Goal: Information Seeking & Learning: Learn about a topic

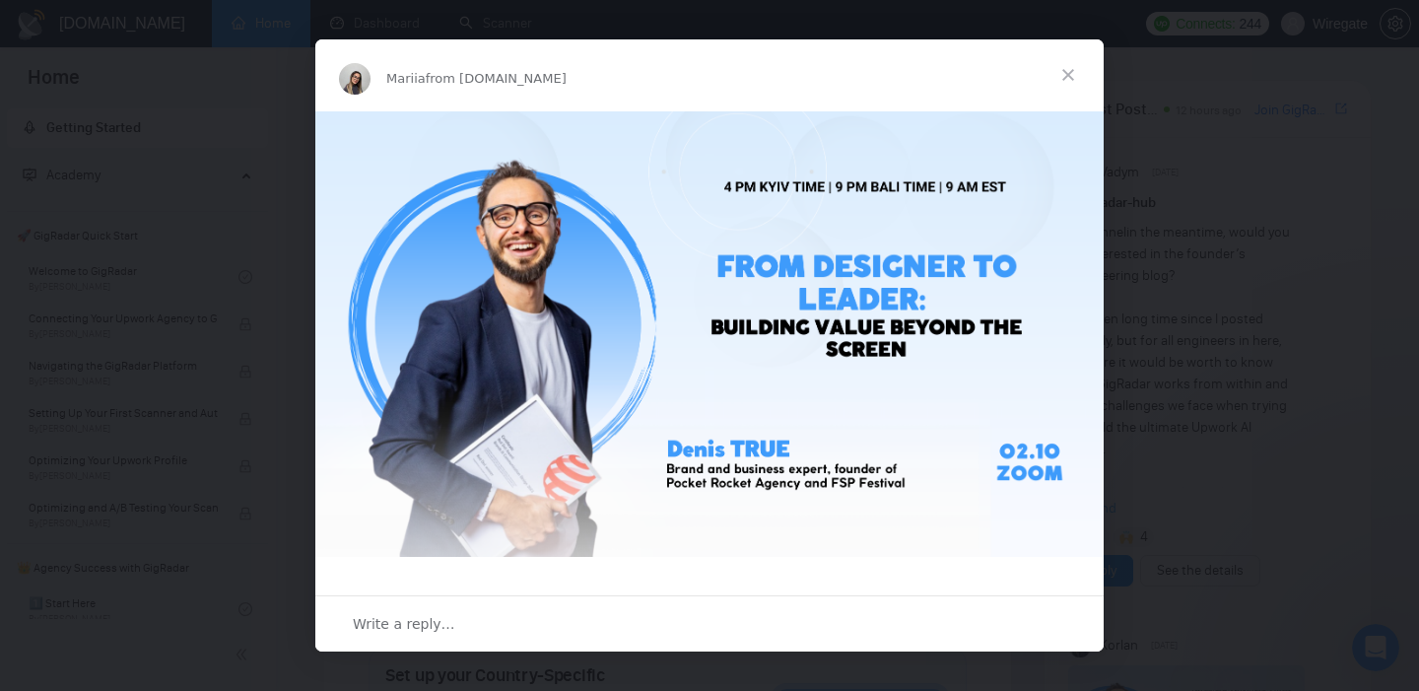
click at [1067, 79] on span "Close" at bounding box center [1068, 74] width 71 height 71
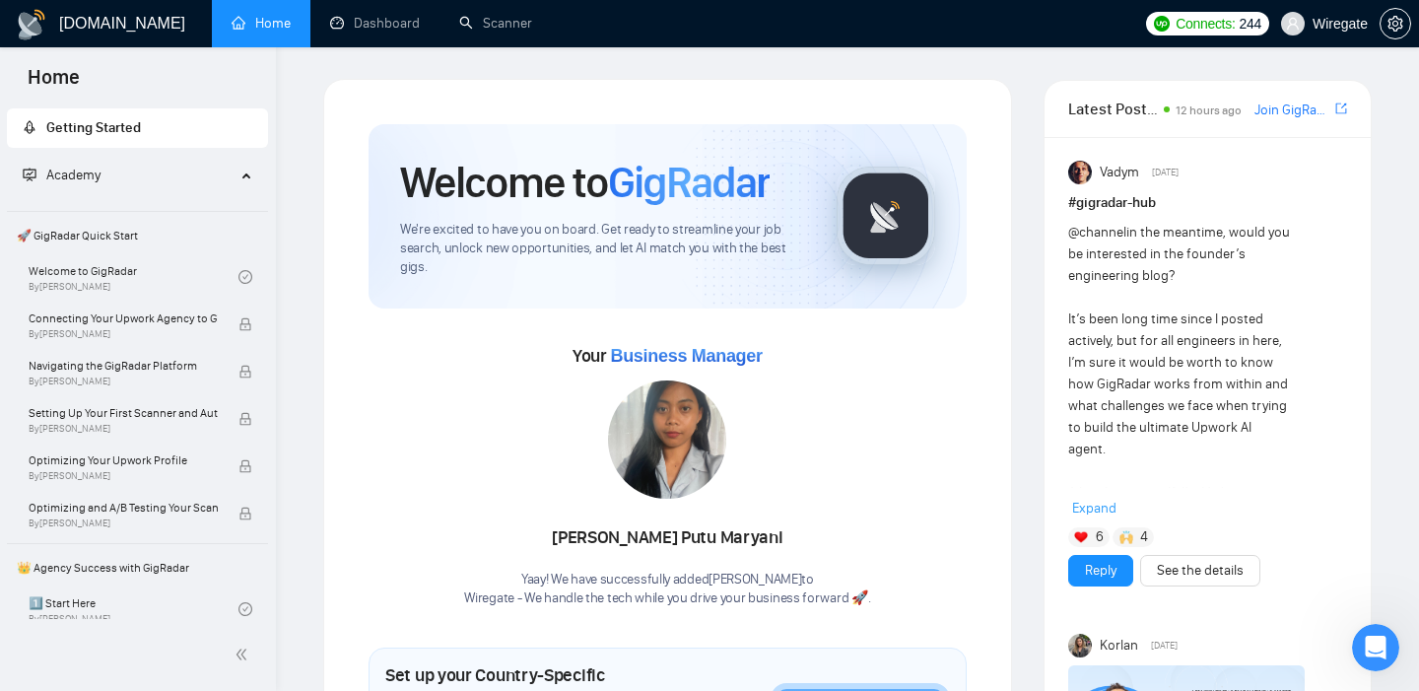
click at [1413, 28] on div "Connects: 244 Wiregate" at bounding box center [1277, 23] width 283 height 47
click at [1402, 28] on icon "setting" at bounding box center [1395, 24] width 16 height 16
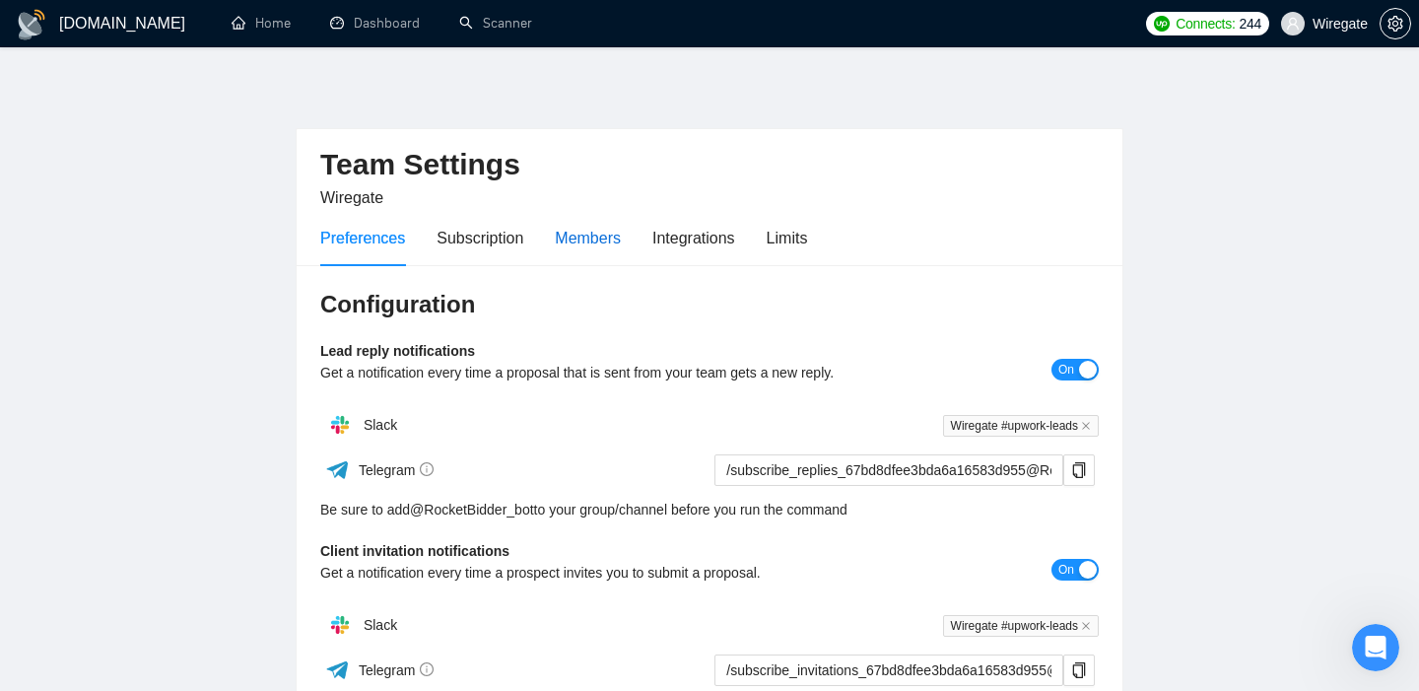
click at [581, 233] on div "Members" at bounding box center [588, 238] width 66 height 25
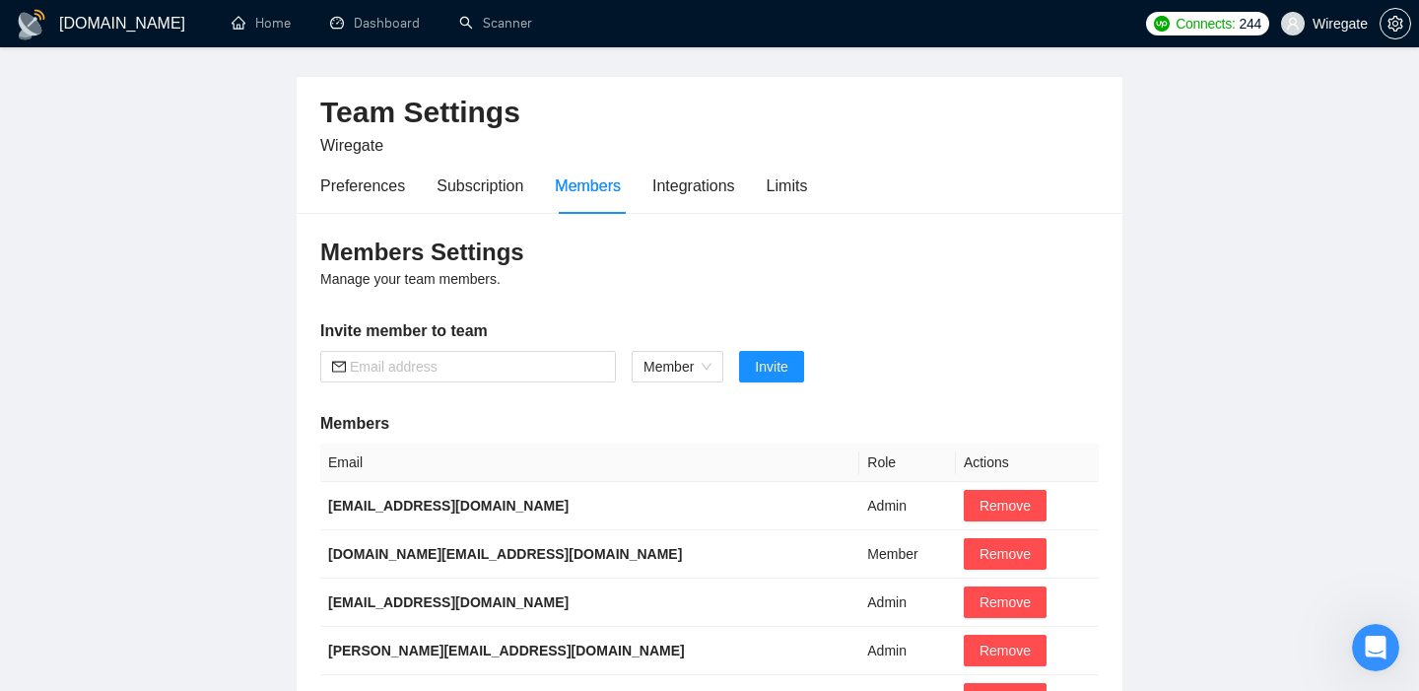
scroll to position [14, 0]
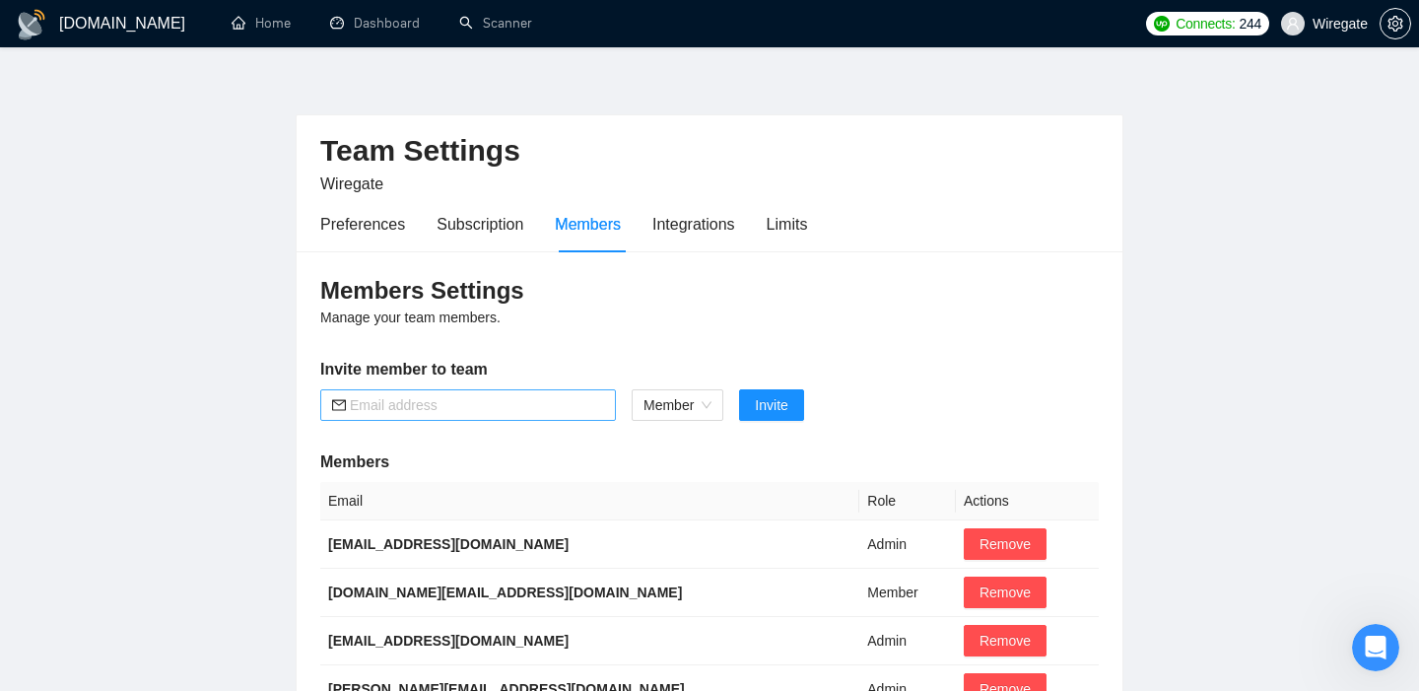
click at [393, 402] on input "text" at bounding box center [477, 405] width 254 height 22
paste input "[PERSON_NAME][EMAIL_ADDRESS][DOMAIN_NAME]"
type input "[PERSON_NAME][EMAIL_ADDRESS][DOMAIN_NAME]"
click at [771, 398] on span "Invite" at bounding box center [771, 405] width 33 height 22
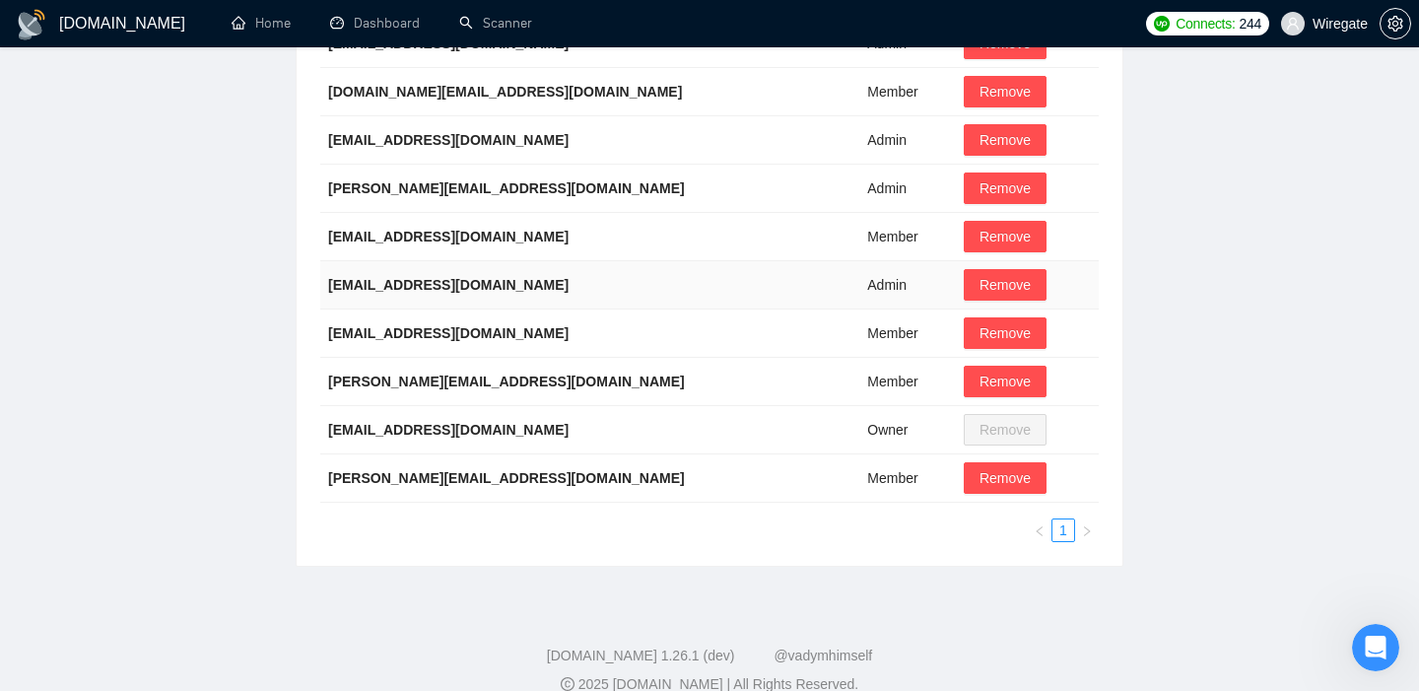
scroll to position [0, 0]
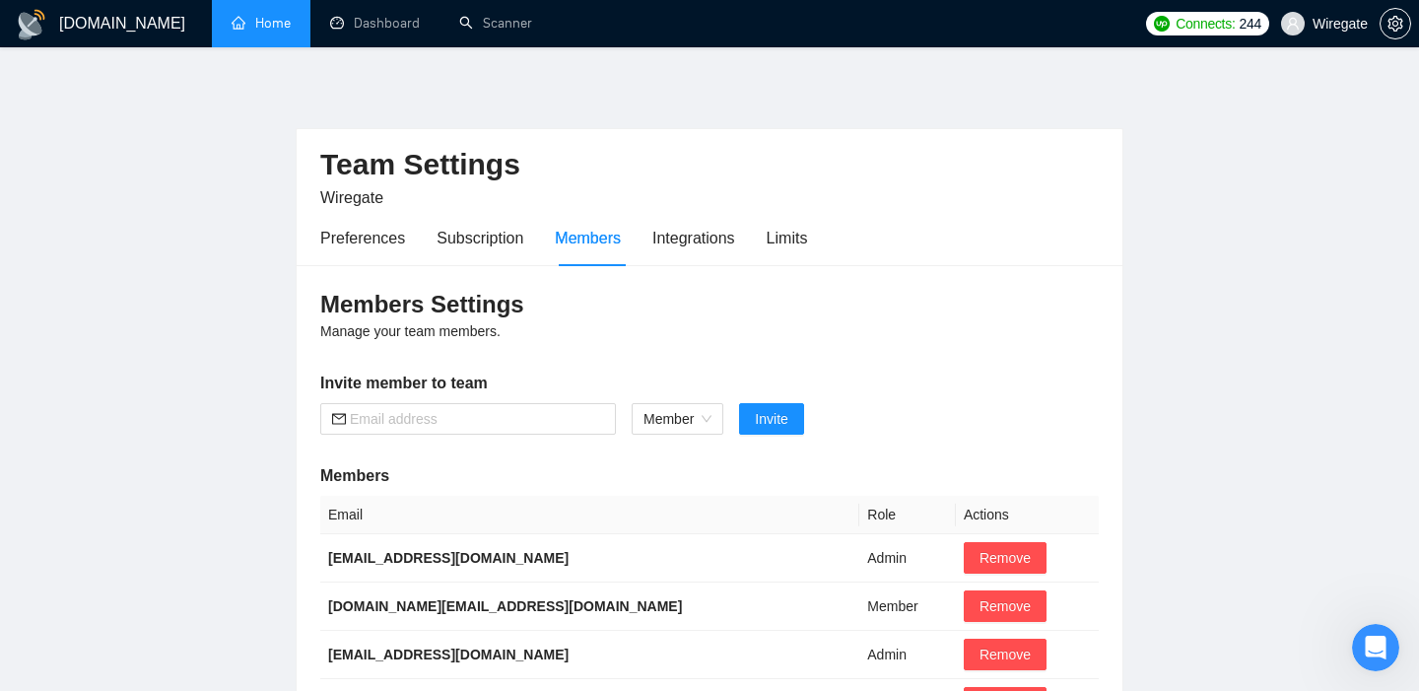
click at [254, 15] on link "Home" at bounding box center [261, 23] width 59 height 17
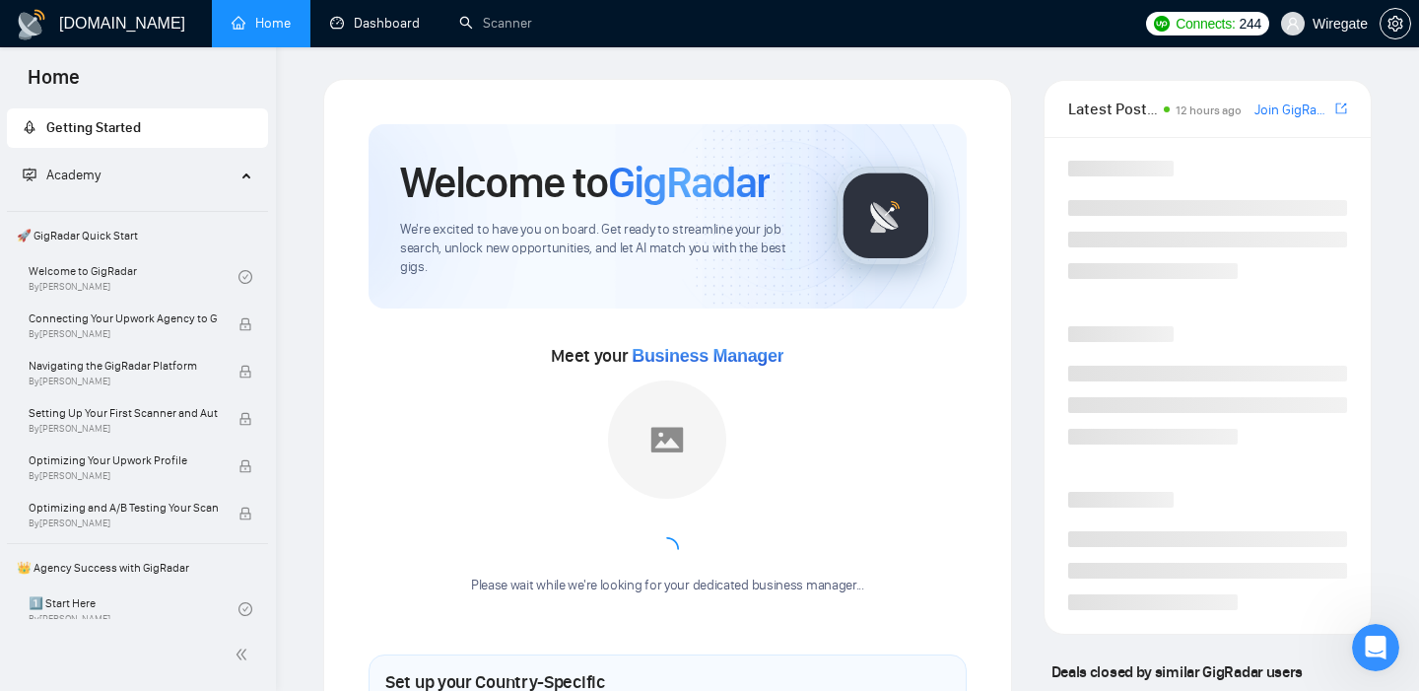
drag, startPoint x: 371, startPoint y: 21, endPoint x: 361, endPoint y: 49, distance: 30.6
click at [371, 21] on link "Dashboard" at bounding box center [375, 23] width 90 height 17
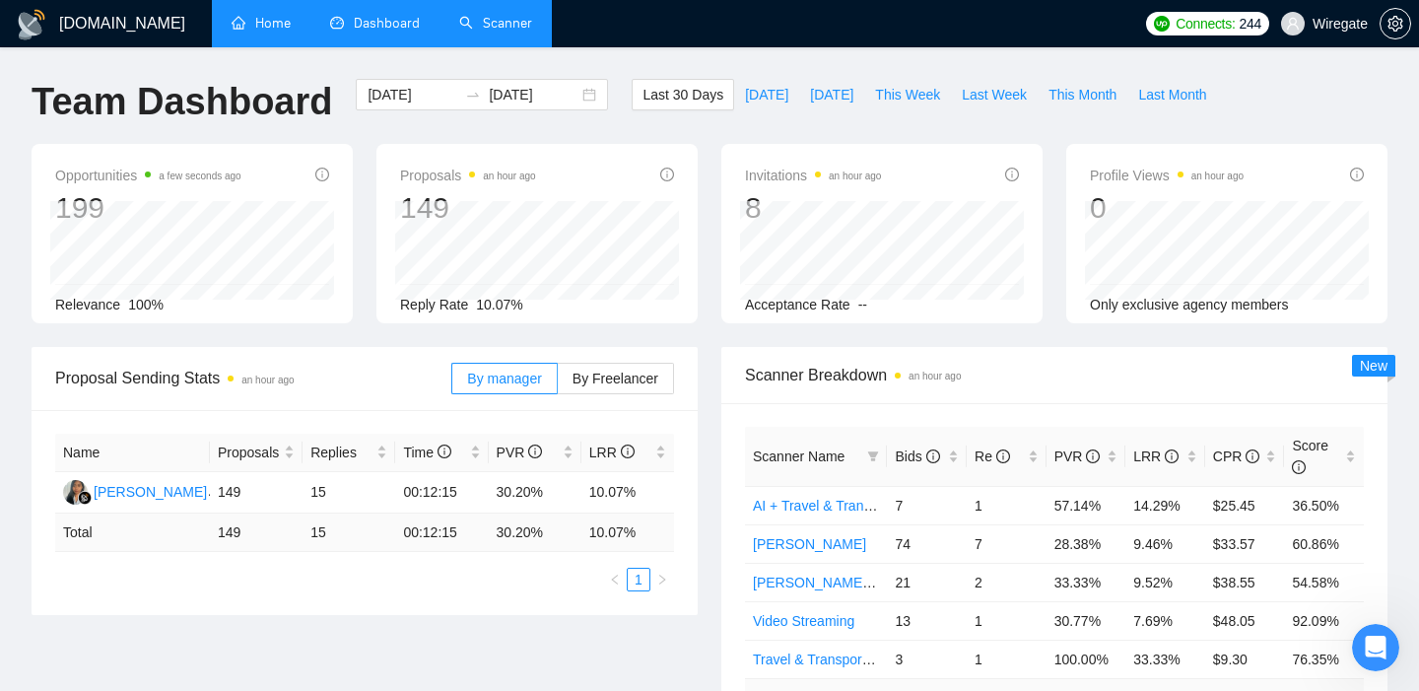
click at [486, 19] on link "Scanner" at bounding box center [495, 23] width 73 height 17
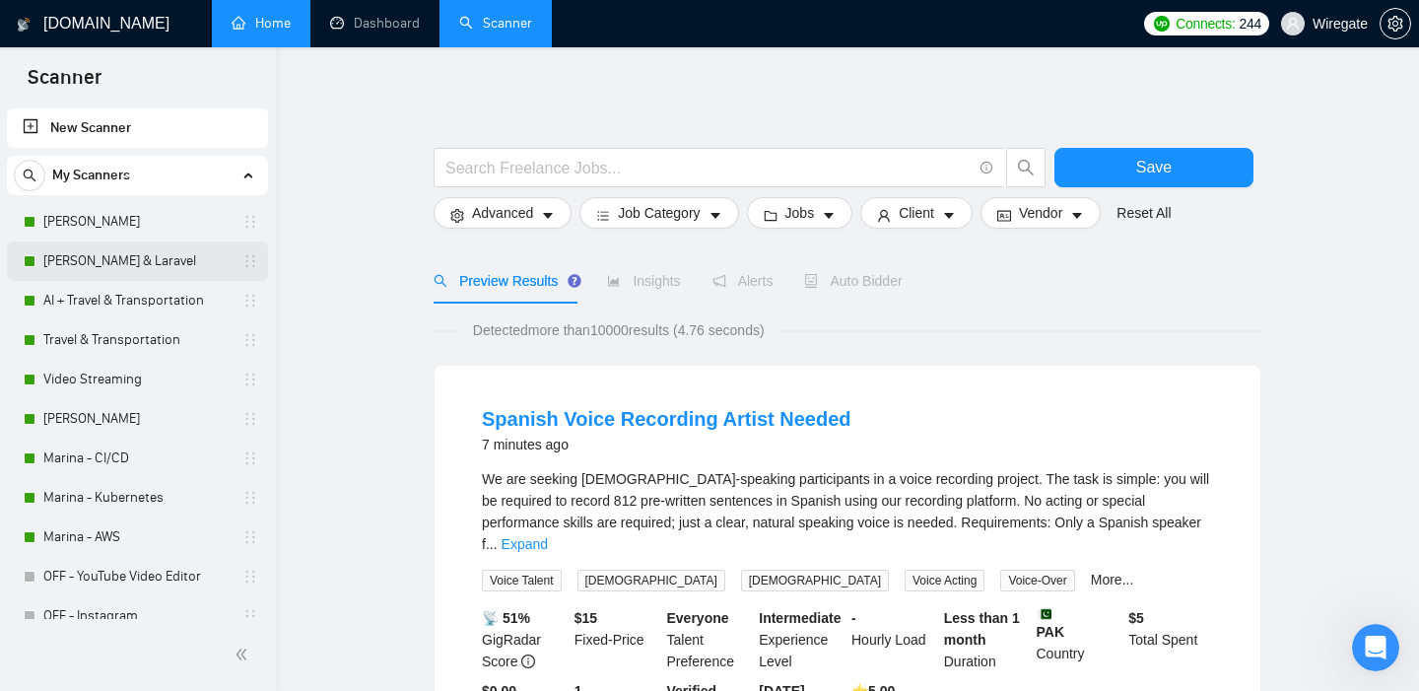
click at [58, 265] on link "[PERSON_NAME] & Laravel" at bounding box center [136, 260] width 187 height 39
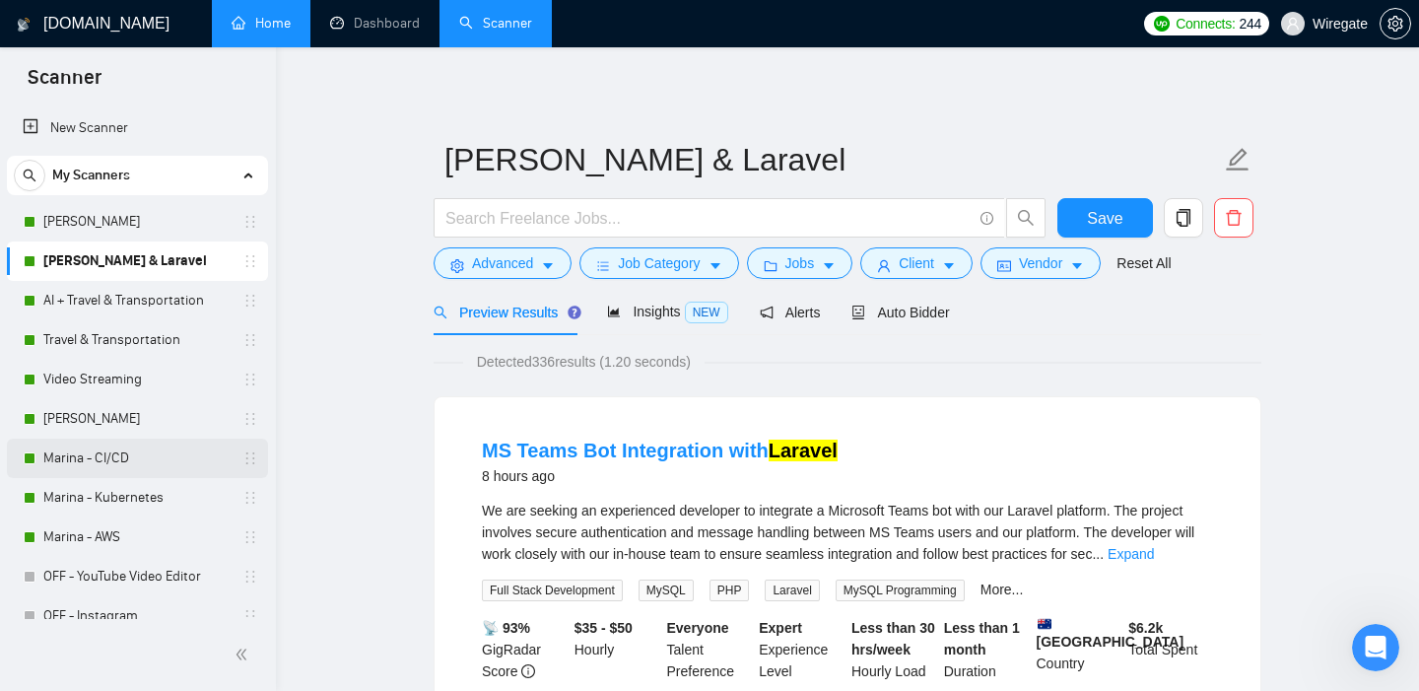
click at [107, 453] on link "Marina - CI/CD" at bounding box center [136, 457] width 187 height 39
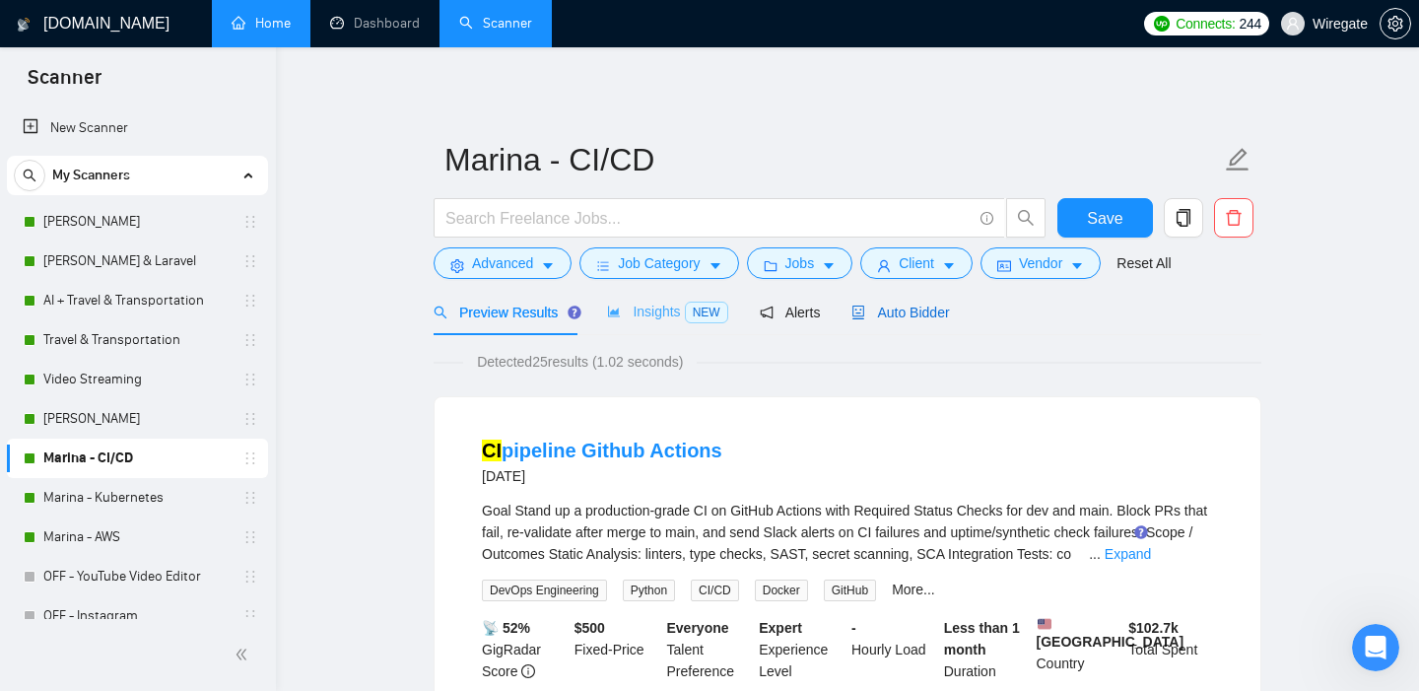
click at [917, 315] on span "Auto Bidder" at bounding box center [900, 312] width 98 height 16
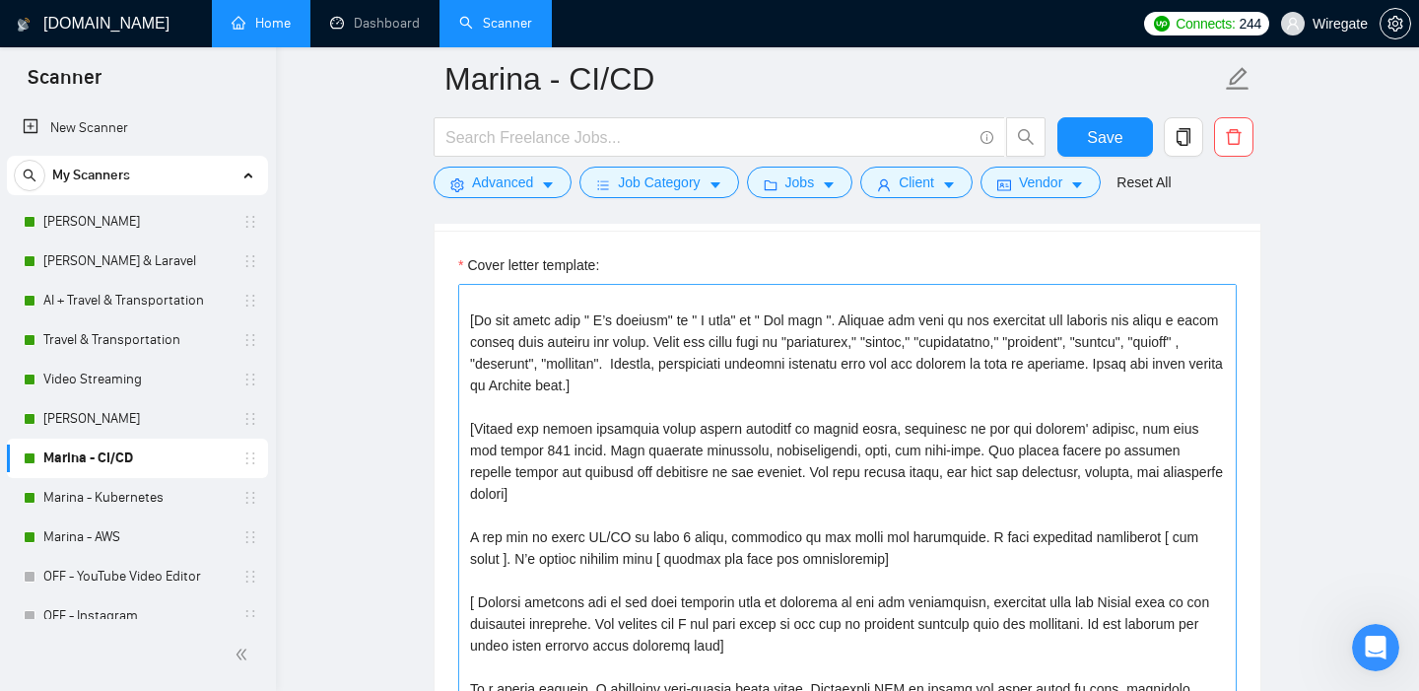
scroll to position [21, 0]
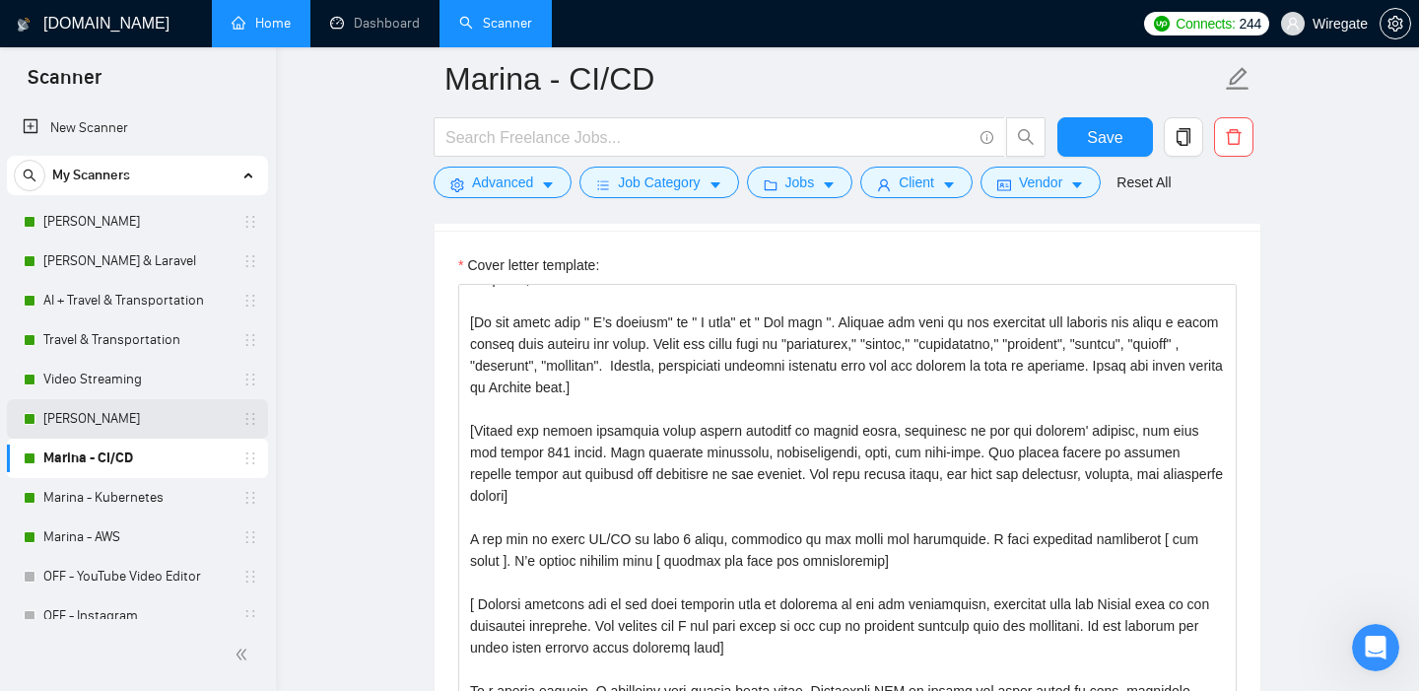
click at [85, 412] on link "[PERSON_NAME]" at bounding box center [136, 418] width 187 height 39
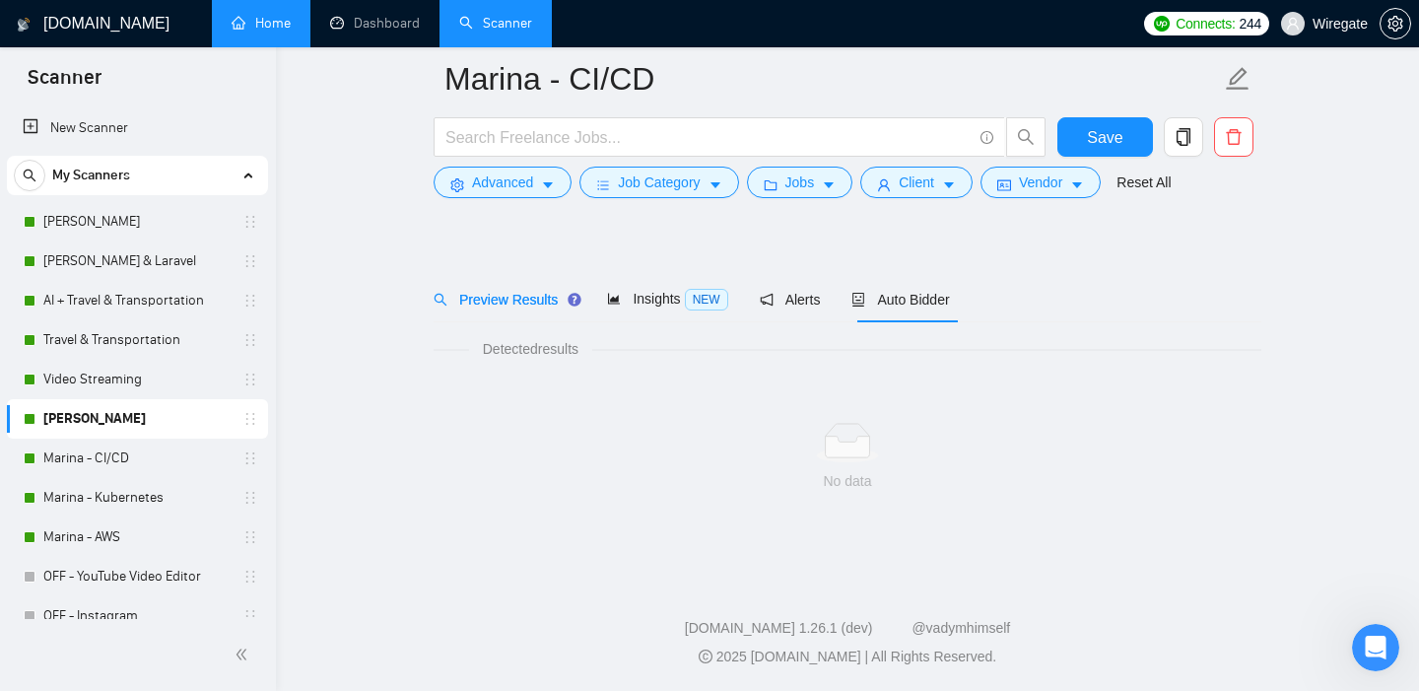
scroll to position [29, 0]
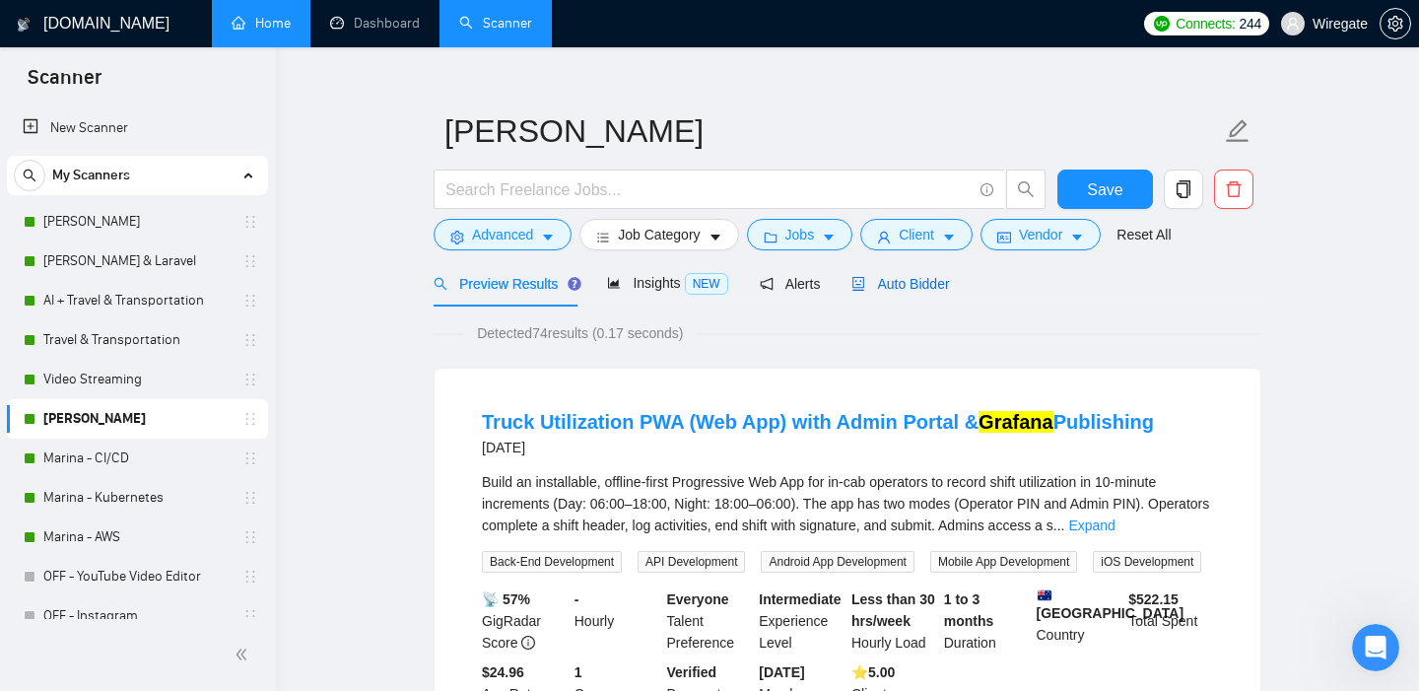
click at [919, 282] on span "Auto Bidder" at bounding box center [900, 284] width 98 height 16
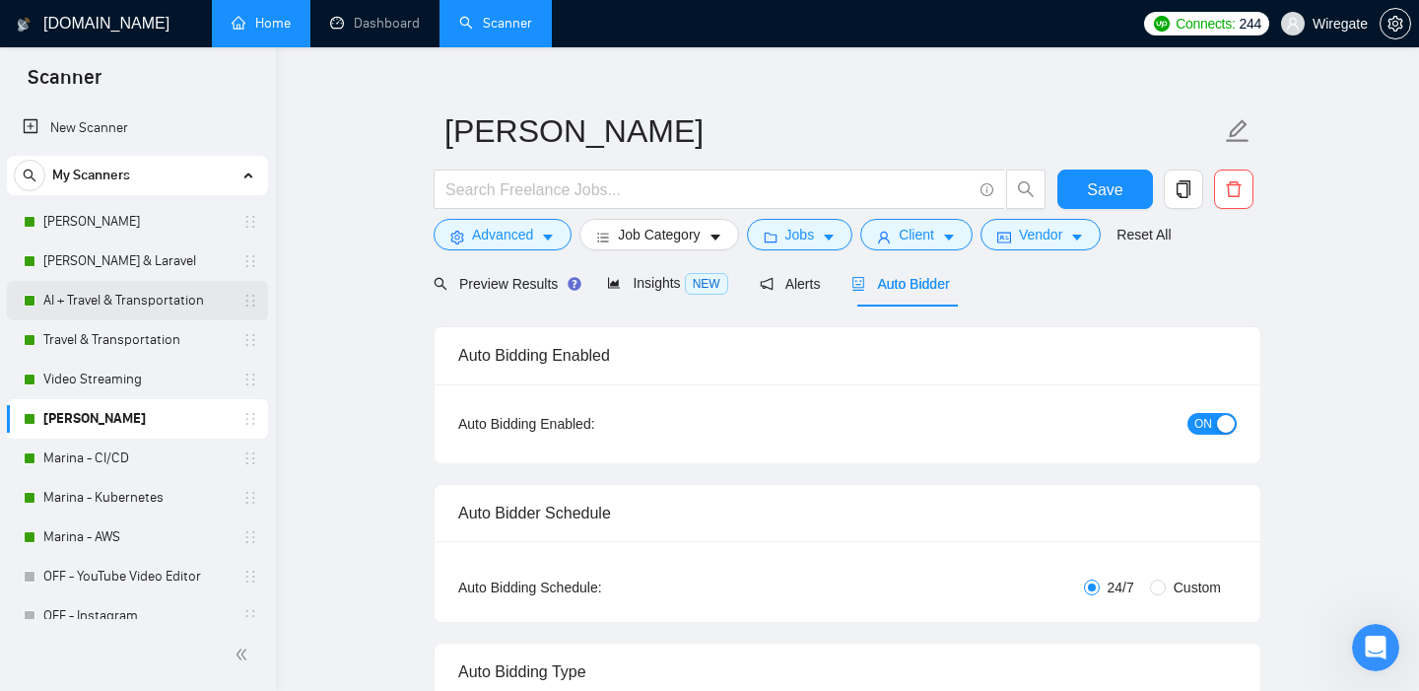
click at [104, 302] on link "AI + Travel & Transportation" at bounding box center [136, 300] width 187 height 39
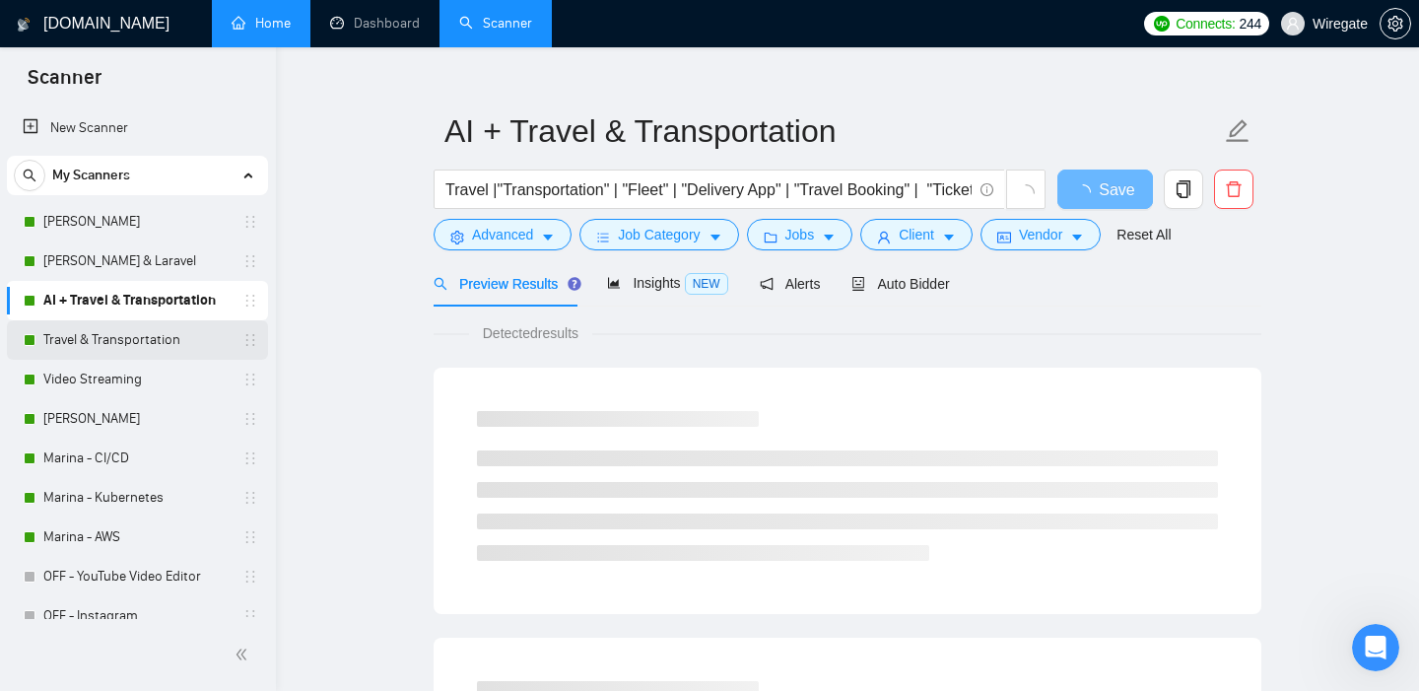
drag, startPoint x: 104, startPoint y: 265, endPoint x: 94, endPoint y: 323, distance: 59.1
click at [104, 265] on link "[PERSON_NAME] & Laravel" at bounding box center [136, 260] width 187 height 39
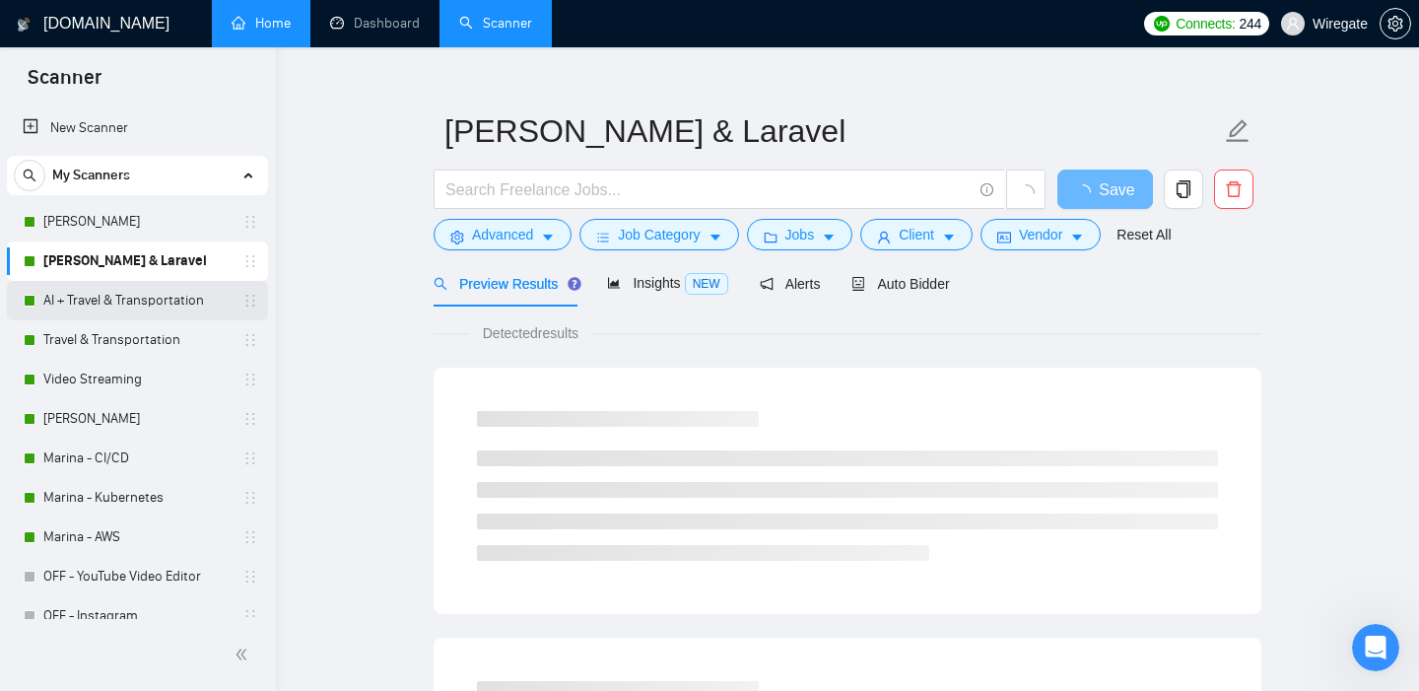
click at [96, 302] on link "AI + Travel & Transportation" at bounding box center [136, 300] width 187 height 39
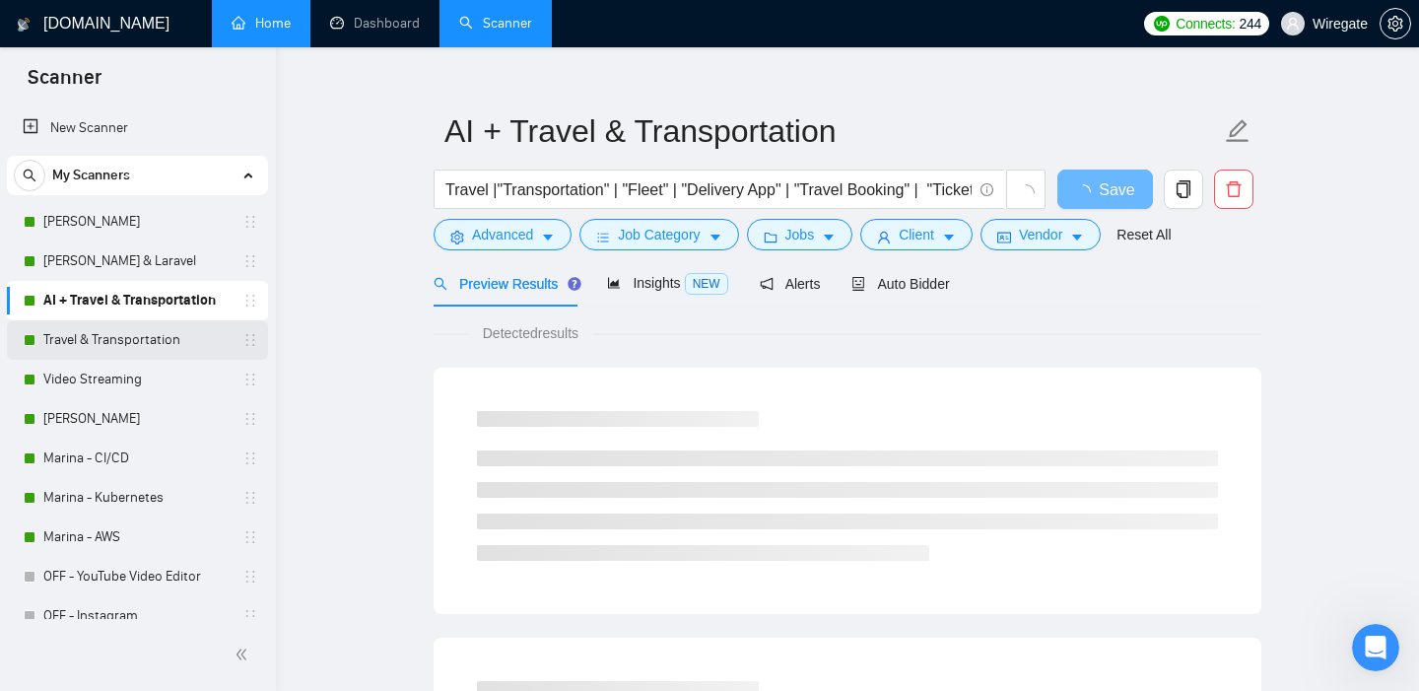
click at [92, 341] on link "Travel & Transportation" at bounding box center [136, 339] width 187 height 39
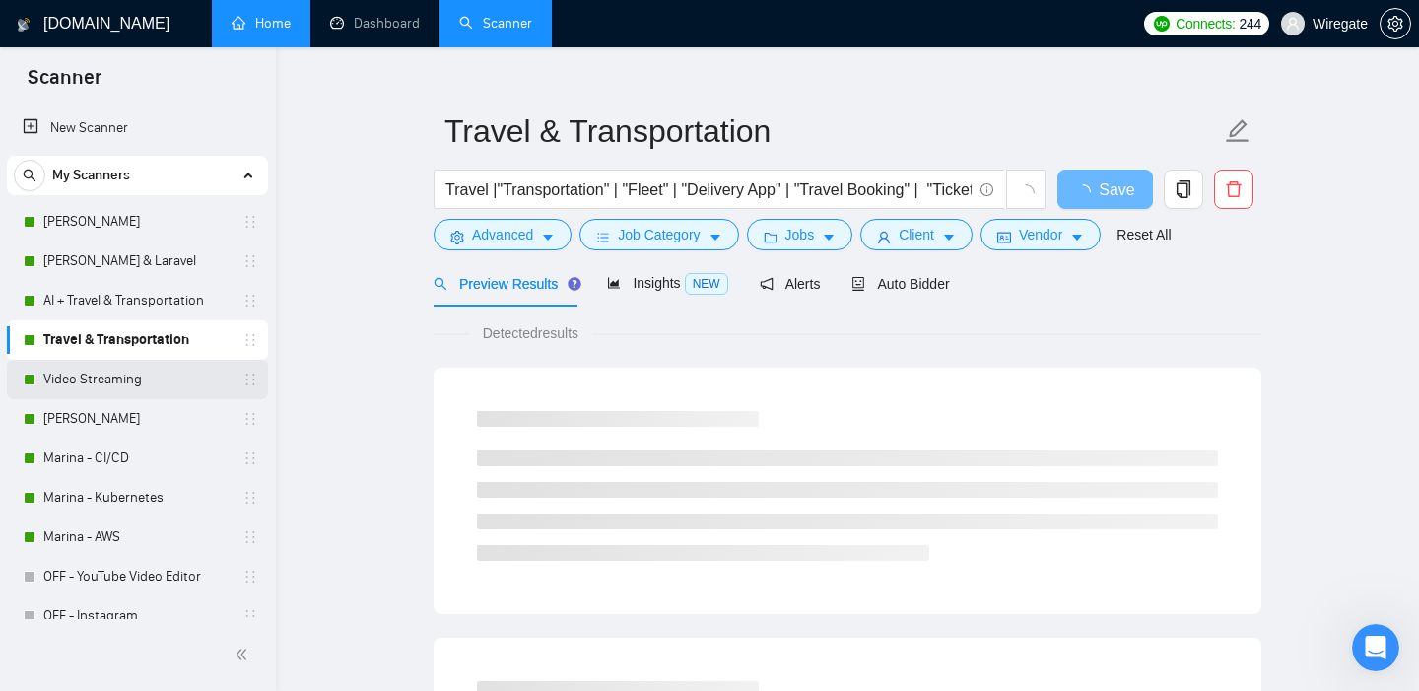
click at [81, 385] on link "Video Streaming" at bounding box center [136, 379] width 187 height 39
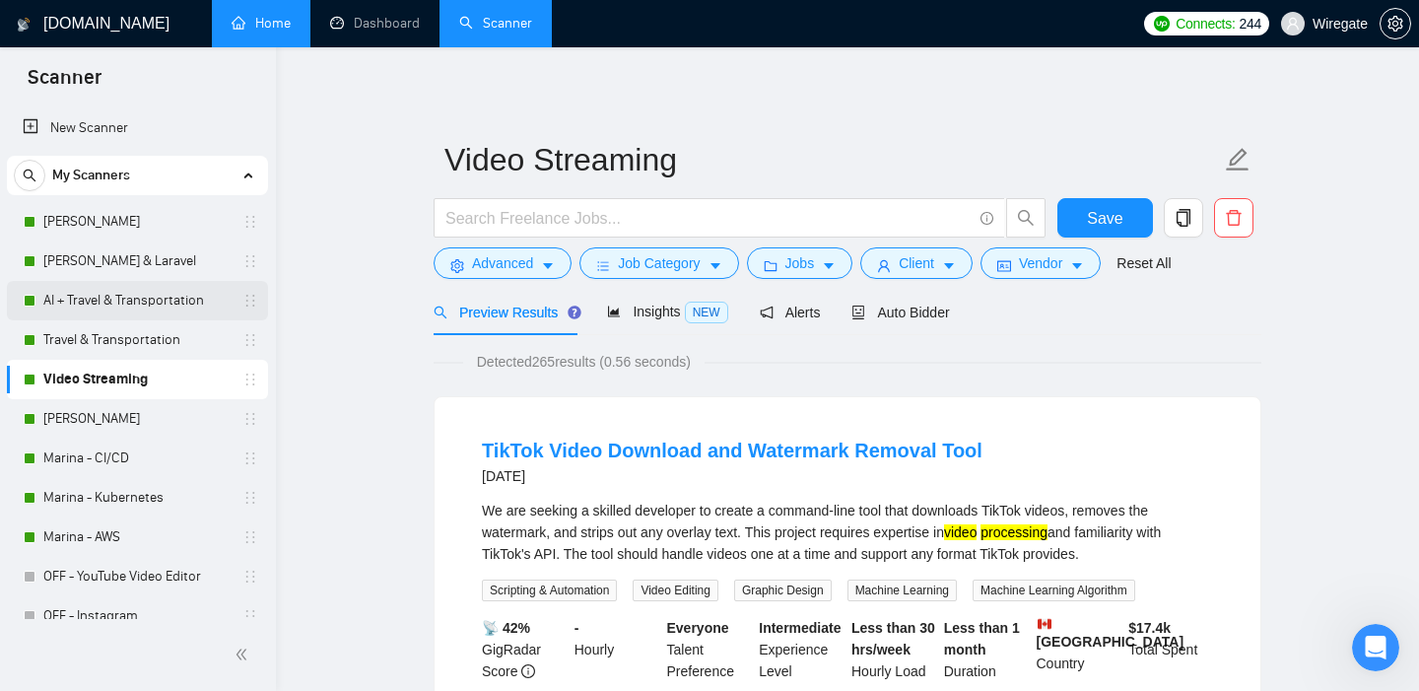
click at [69, 296] on link "AI + Travel & Transportation" at bounding box center [136, 300] width 187 height 39
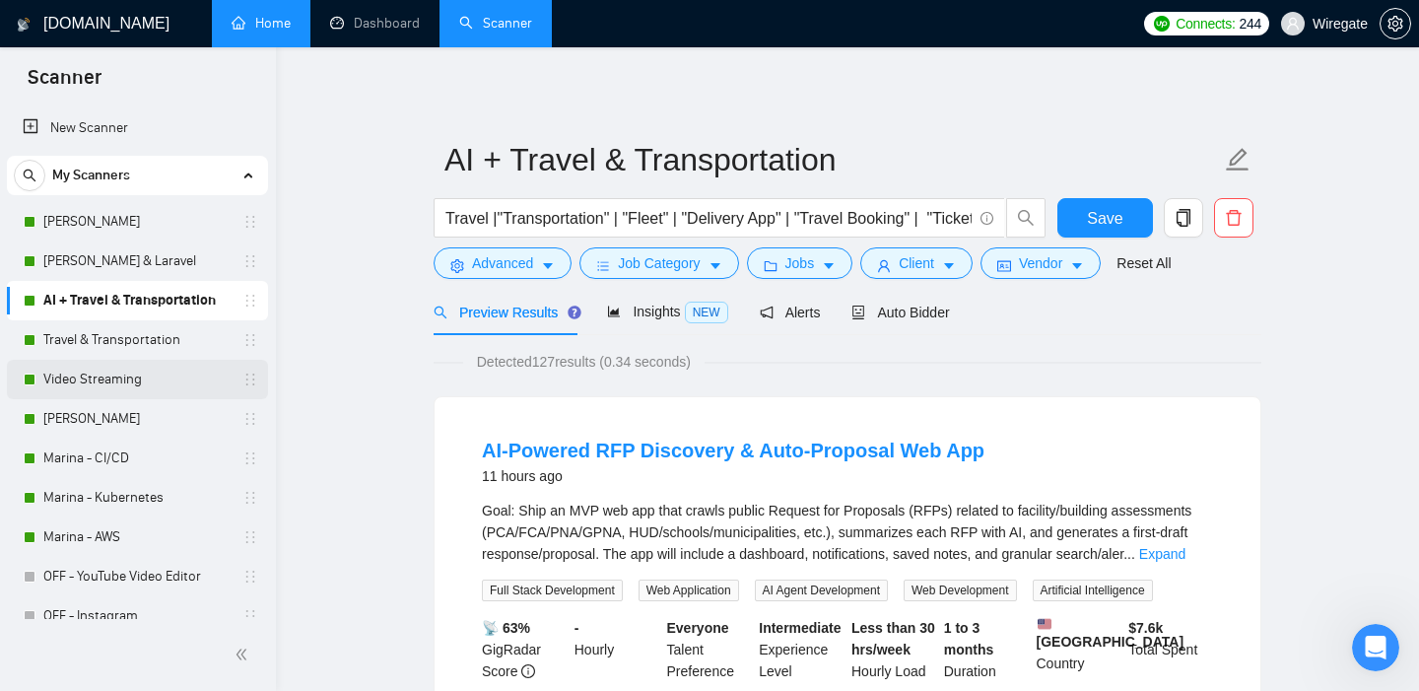
click at [73, 385] on link "Video Streaming" at bounding box center [136, 379] width 187 height 39
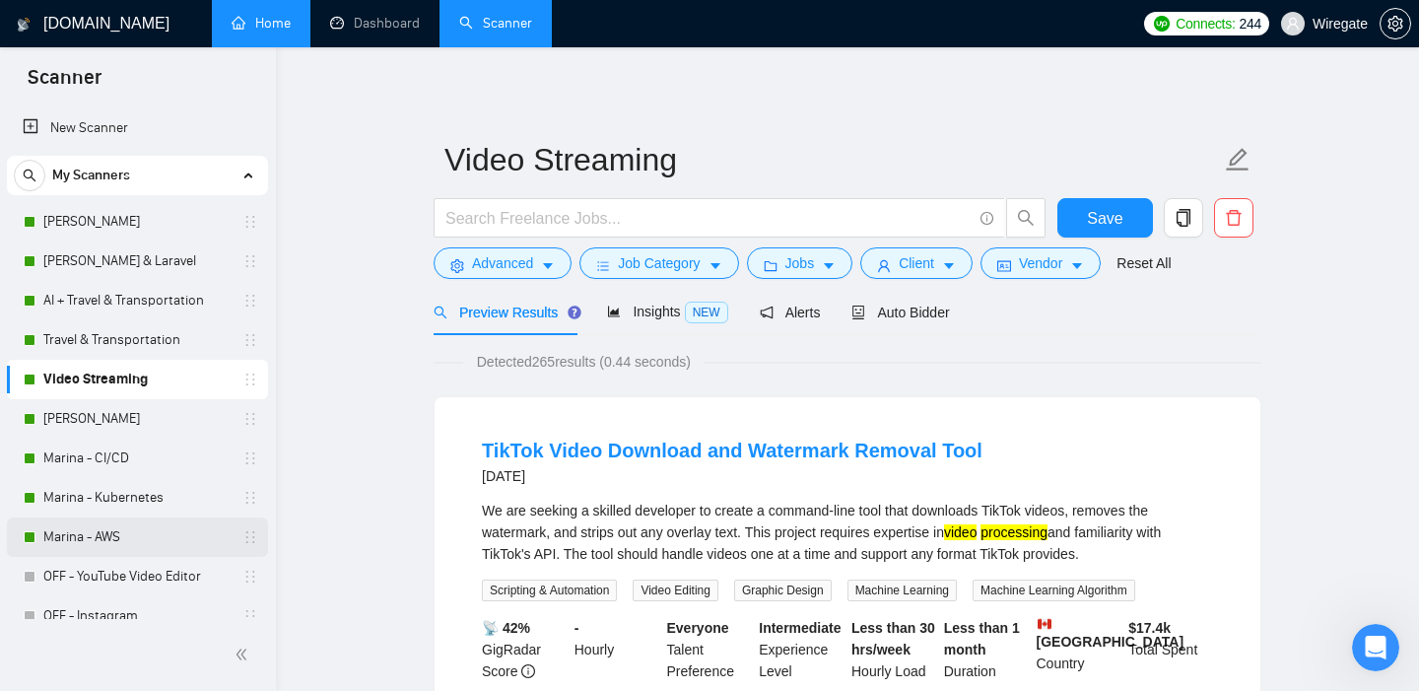
click at [122, 526] on link "Marina - AWS" at bounding box center [136, 536] width 187 height 39
